Goal: Task Accomplishment & Management: Manage account settings

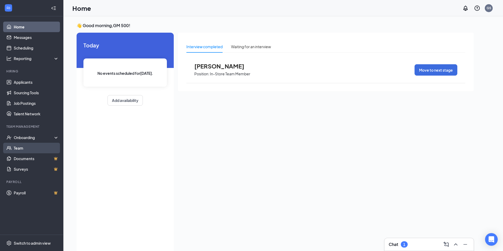
click at [28, 146] on link "Team" at bounding box center [36, 148] width 45 height 11
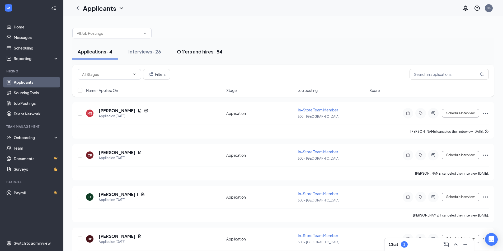
click at [204, 52] on div "Offers and hires · 54" at bounding box center [200, 51] width 46 height 7
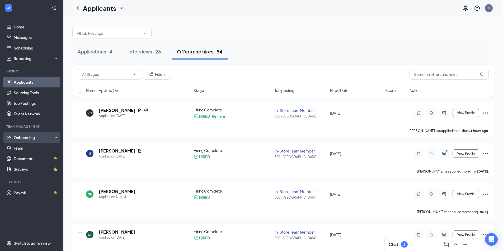
click at [25, 137] on div "Onboarding" at bounding box center [34, 137] width 41 height 5
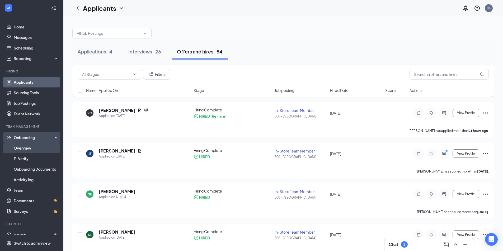
click at [24, 149] on link "Overview" at bounding box center [36, 148] width 45 height 11
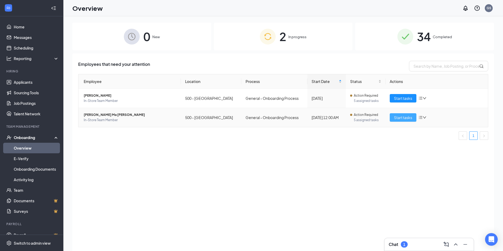
click at [407, 116] on span "Start tasks" at bounding box center [403, 118] width 18 height 6
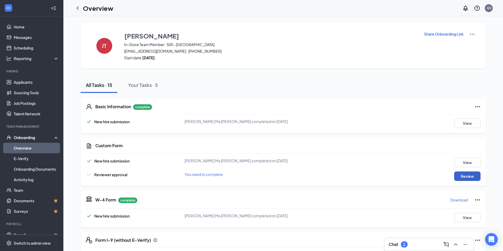
click at [464, 176] on button "Review" at bounding box center [467, 176] width 26 height 9
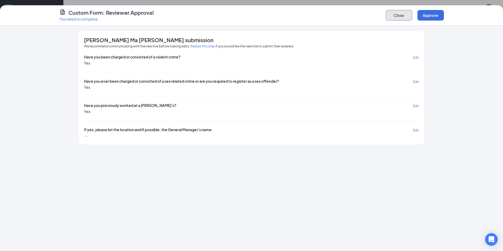
click at [393, 14] on button "Close" at bounding box center [398, 15] width 26 height 11
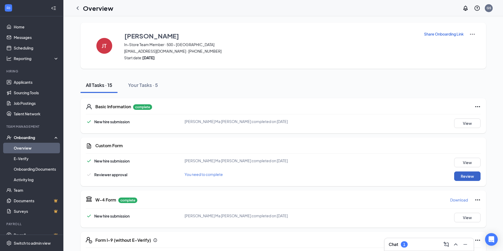
click at [466, 178] on button "Review" at bounding box center [467, 176] width 26 height 9
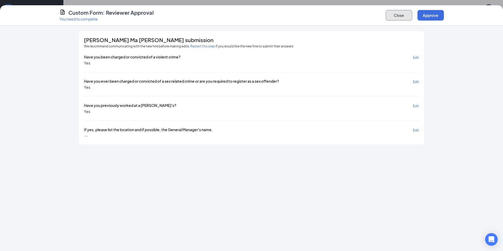
click at [397, 16] on button "Close" at bounding box center [398, 15] width 26 height 11
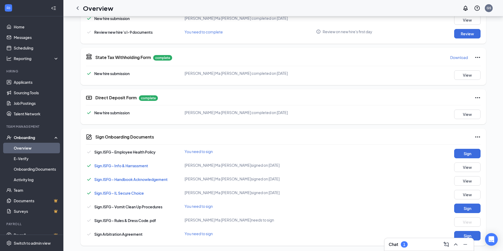
scroll to position [238, 0]
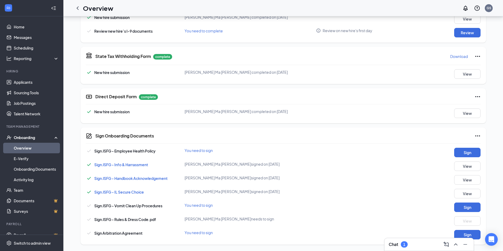
click at [400, 245] on div "Chat 1" at bounding box center [397, 245] width 19 height 6
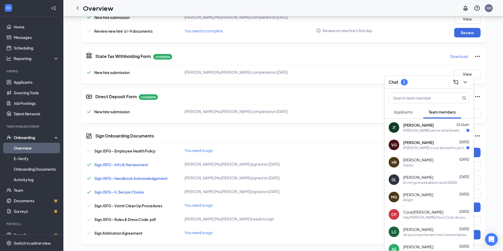
click at [353, 177] on div "Sign JSFG - Handbook Acknowledgement [PERSON_NAME] Ma [PERSON_NAME] signed on […" at bounding box center [283, 179] width 395 height 9
click at [368, 88] on div "Direct Deposit Form complete New hire submission [PERSON_NAME] Ma [PERSON_NAME]…" at bounding box center [282, 105] width 405 height 35
click at [466, 85] on icon "ChevronDown" at bounding box center [465, 82] width 6 height 6
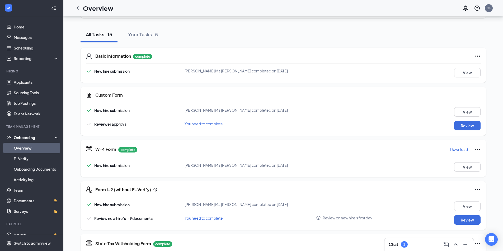
scroll to position [53, 0]
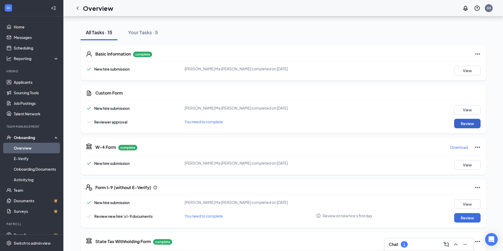
click at [467, 124] on button "Review" at bounding box center [467, 123] width 26 height 9
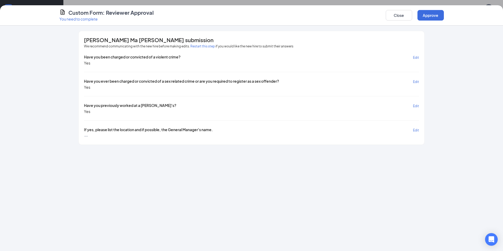
click at [415, 59] on span "Edit" at bounding box center [416, 58] width 6 height 4
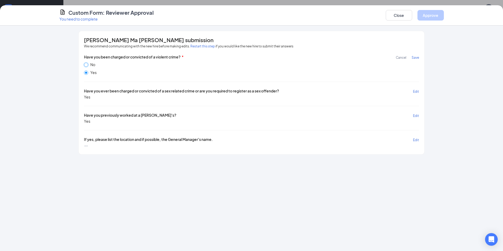
click at [87, 66] on input "No" at bounding box center [86, 65] width 4 height 4
radio input "true"
radio input "false"
drag, startPoint x: 468, startPoint y: 118, endPoint x: 431, endPoint y: 81, distance: 52.6
click at [468, 112] on div "[PERSON_NAME] Ma [PERSON_NAME] submission We recommend communicating with the n…" at bounding box center [251, 139] width 503 height 226
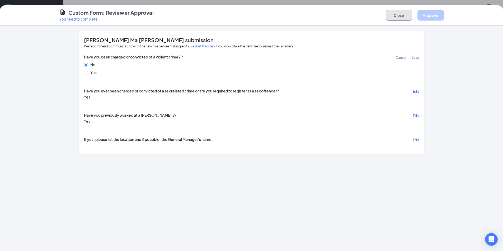
click at [399, 13] on button "Close" at bounding box center [398, 15] width 26 height 11
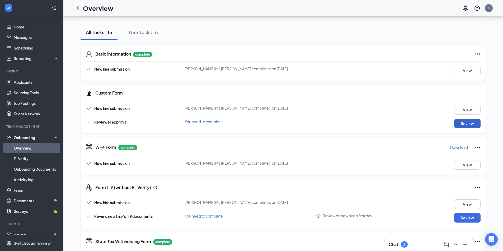
click at [464, 122] on button "Review" at bounding box center [467, 123] width 26 height 9
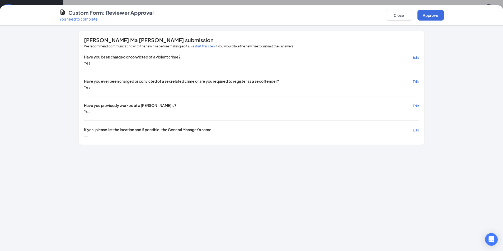
click at [416, 56] on span "Edit" at bounding box center [416, 58] width 6 height 4
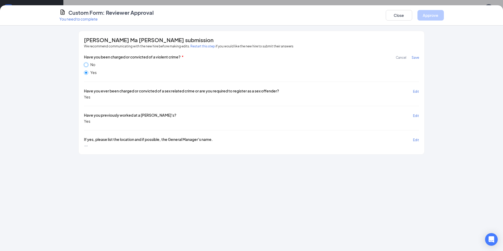
click at [87, 65] on input "No" at bounding box center [86, 65] width 4 height 4
radio input "true"
radio input "false"
click at [418, 90] on span "Edit" at bounding box center [416, 92] width 6 height 4
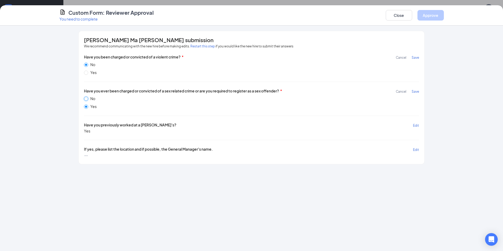
click at [86, 99] on input "No" at bounding box center [86, 99] width 4 height 4
radio input "true"
click at [87, 106] on input "Yes" at bounding box center [86, 107] width 4 height 4
radio input "true"
radio input "false"
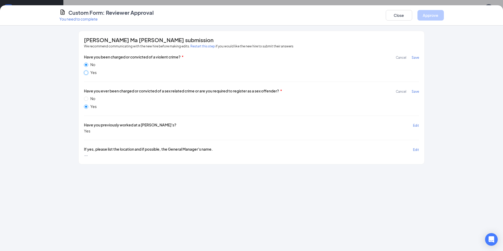
click at [86, 73] on input "Yes" at bounding box center [86, 73] width 4 height 4
radio input "true"
radio input "false"
click at [170, 185] on div "[PERSON_NAME] Ma [PERSON_NAME] submission We recommend communicating with the n…" at bounding box center [251, 139] width 503 height 226
click at [400, 15] on button "Close" at bounding box center [398, 15] width 26 height 11
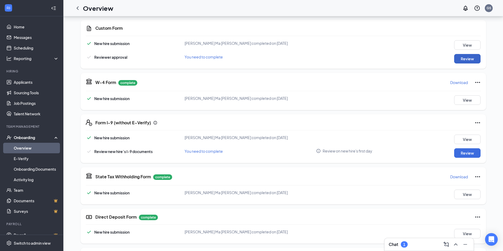
scroll to position [132, 0]
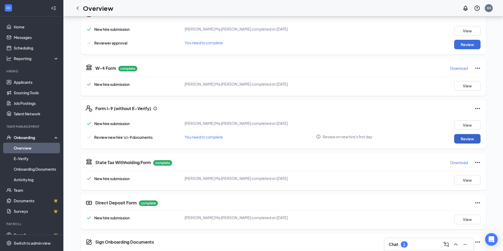
click at [469, 140] on button "Review" at bounding box center [467, 138] width 26 height 9
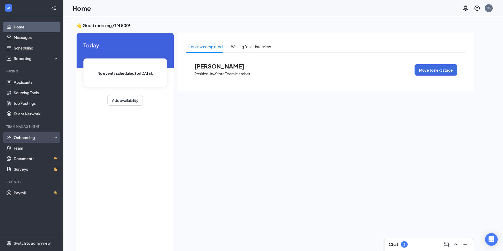
click at [22, 139] on div "Onboarding" at bounding box center [34, 137] width 41 height 5
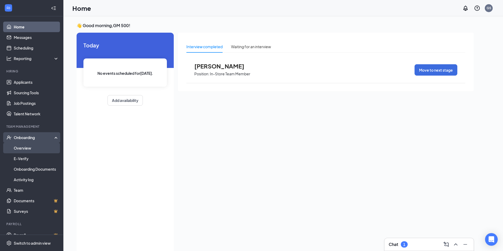
click at [25, 147] on link "Overview" at bounding box center [36, 148] width 45 height 11
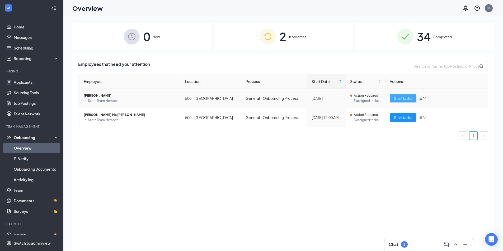
click at [404, 96] on span "Start tasks" at bounding box center [403, 99] width 18 height 6
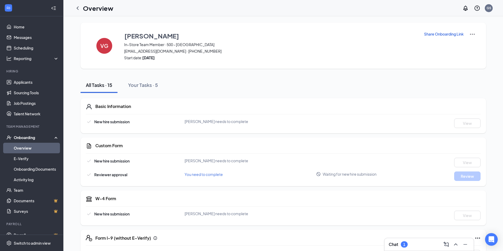
click at [86, 8] on h1 "Overview" at bounding box center [98, 8] width 30 height 9
click at [78, 9] on icon "ChevronLeft" at bounding box center [77, 8] width 6 height 6
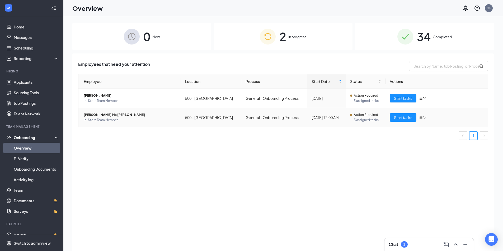
click at [418, 117] on icon "bars" at bounding box center [420, 118] width 4 height 4
click at [420, 98] on icon "bars" at bounding box center [420, 98] width 4 height 4
click at [267, 35] on img at bounding box center [268, 37] width 16 height 16
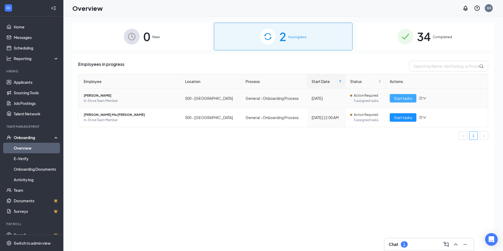
click at [401, 98] on span "Start tasks" at bounding box center [403, 99] width 18 height 6
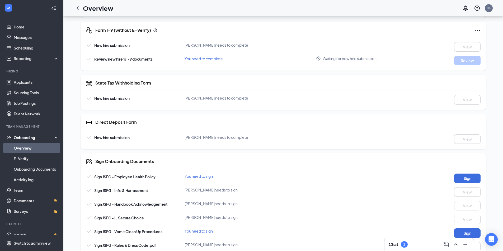
scroll to position [211, 0]
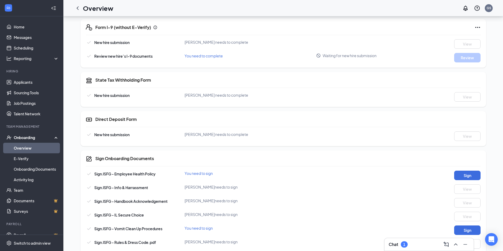
click at [406, 242] on div "1" at bounding box center [404, 245] width 7 height 6
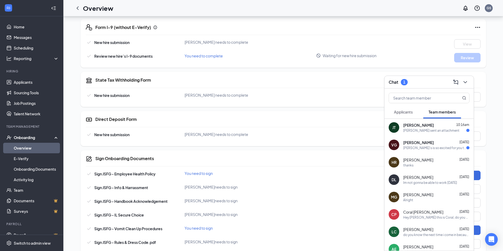
click at [424, 145] on span "[PERSON_NAME]" at bounding box center [418, 142] width 31 height 5
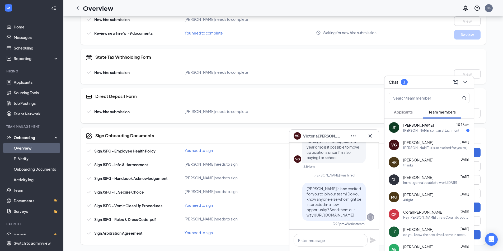
scroll to position [0, 0]
click at [418, 131] on div "[PERSON_NAME] sent an attachment" at bounding box center [431, 130] width 56 height 4
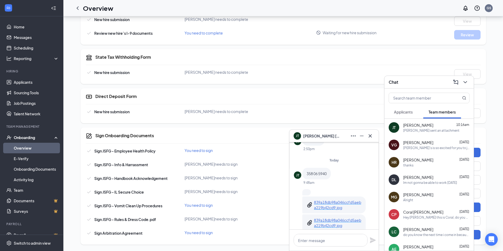
scroll to position [-26, 0]
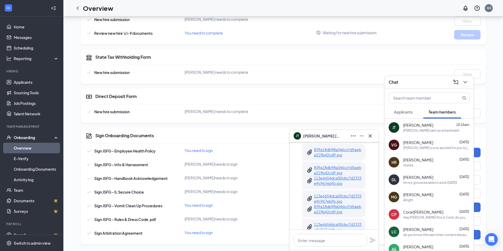
click at [276, 169] on div "Sign JSFG - Info & Harrassment Victoria Gonzalez needs to sign View" at bounding box center [283, 166] width 395 height 9
click at [369, 136] on icon "Cross" at bounding box center [370, 136] width 6 height 6
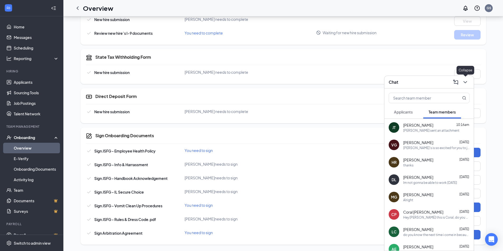
click at [465, 82] on icon "ChevronDown" at bounding box center [465, 82] width 6 height 6
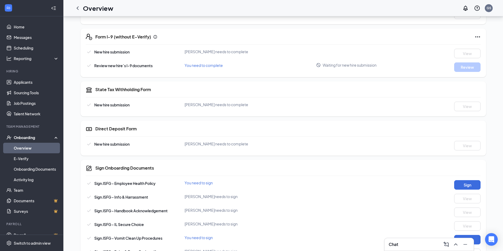
scroll to position [234, 0]
